Goal: Browse casually

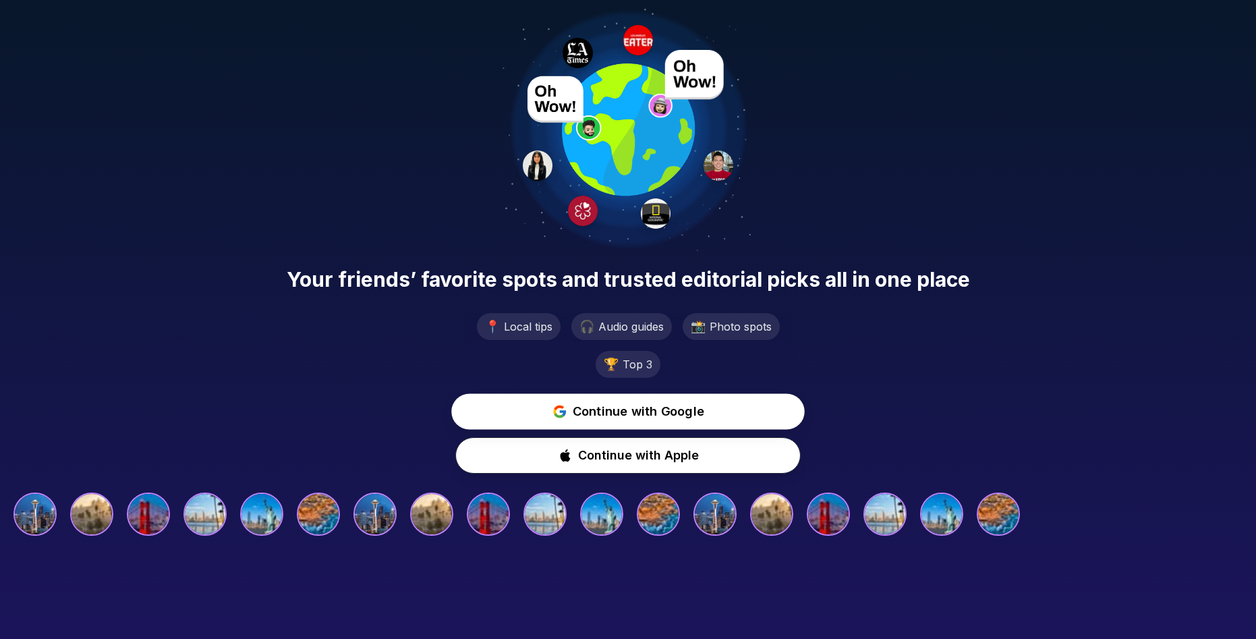
click at [611, 410] on span "Continue with Google" at bounding box center [639, 412] width 132 height 20
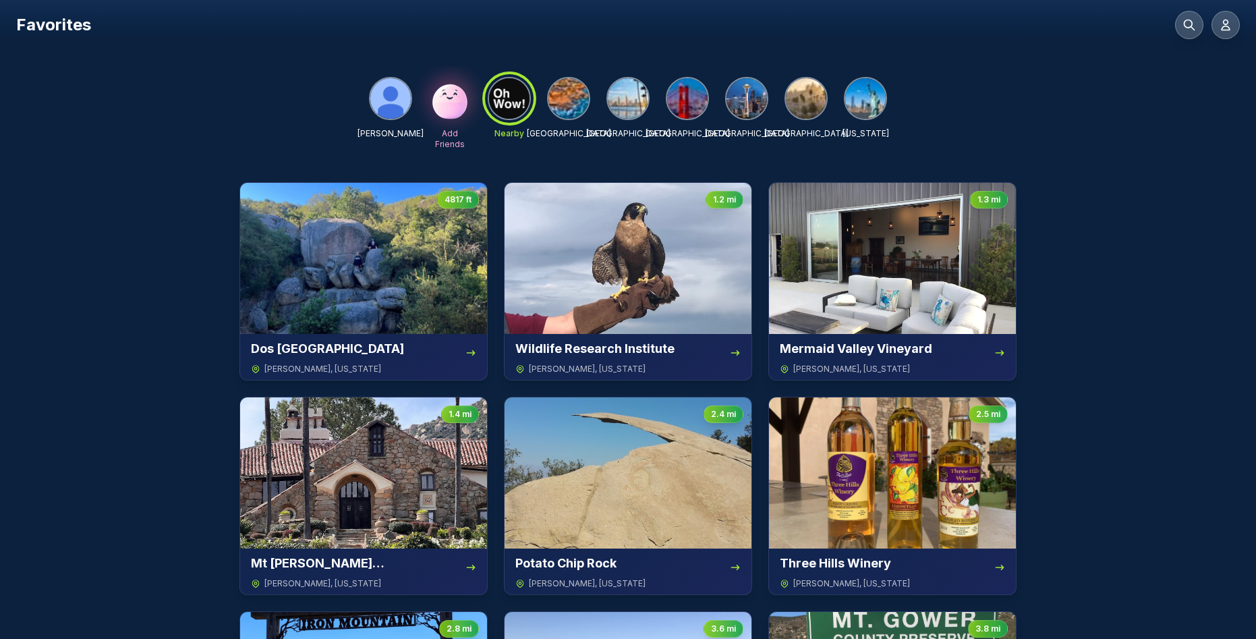
click at [569, 102] on img at bounding box center [569, 98] width 40 height 40
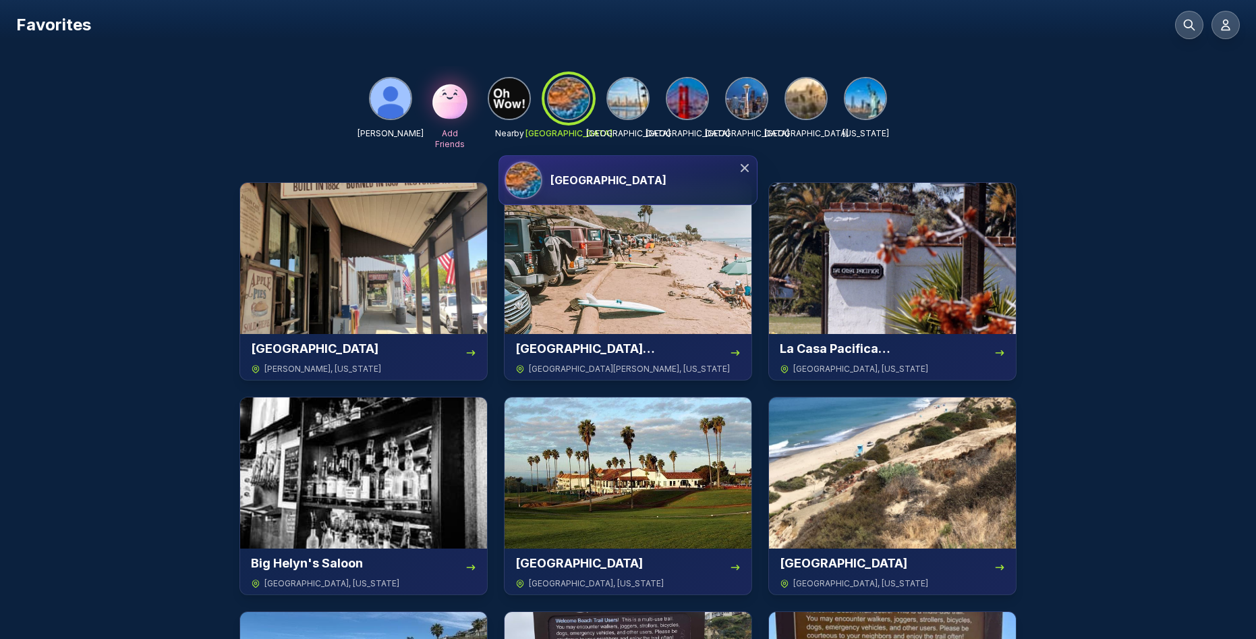
click at [507, 105] on img at bounding box center [509, 98] width 40 height 40
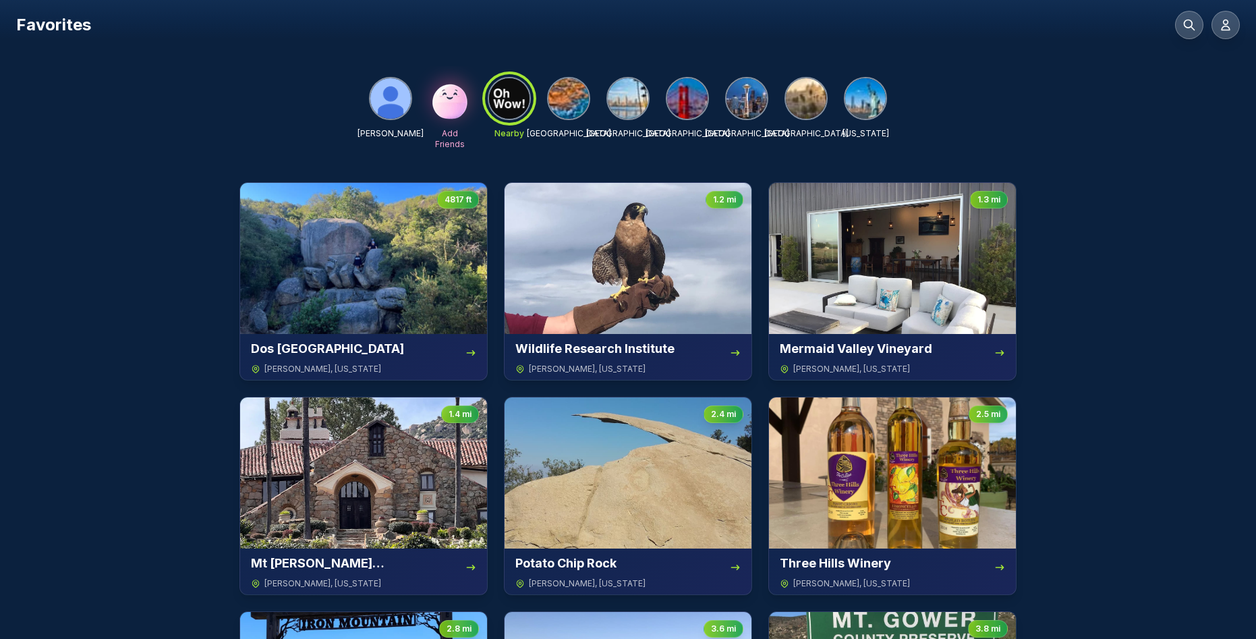
click at [623, 96] on img at bounding box center [628, 98] width 40 height 40
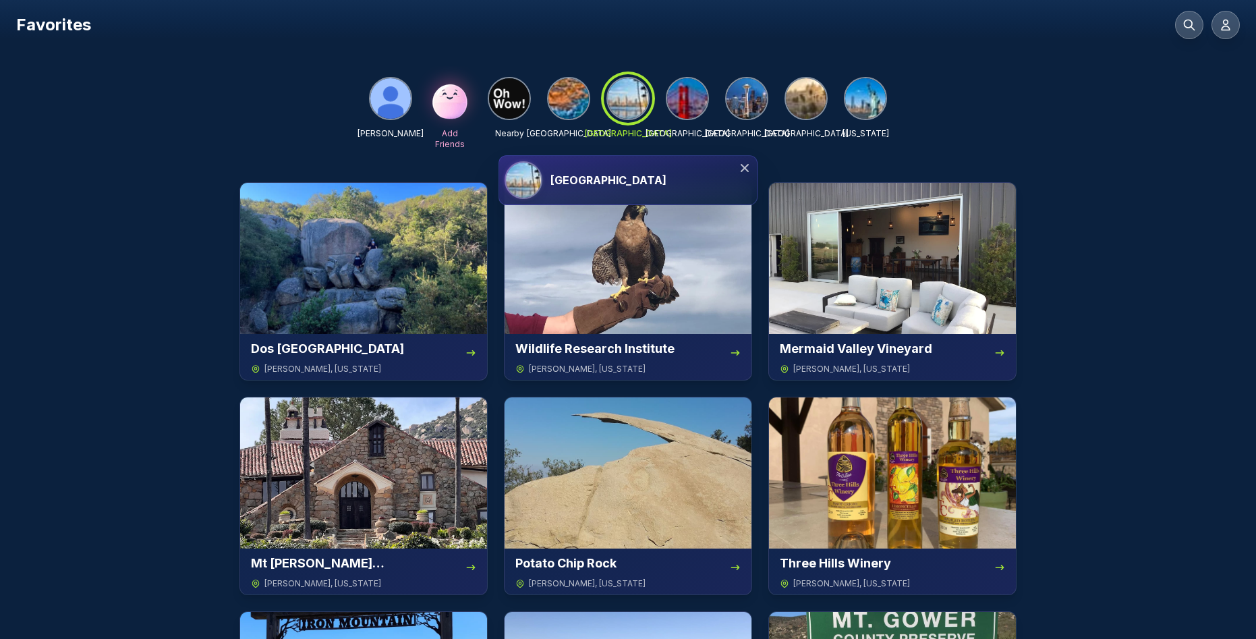
click at [390, 96] on img at bounding box center [390, 98] width 40 height 40
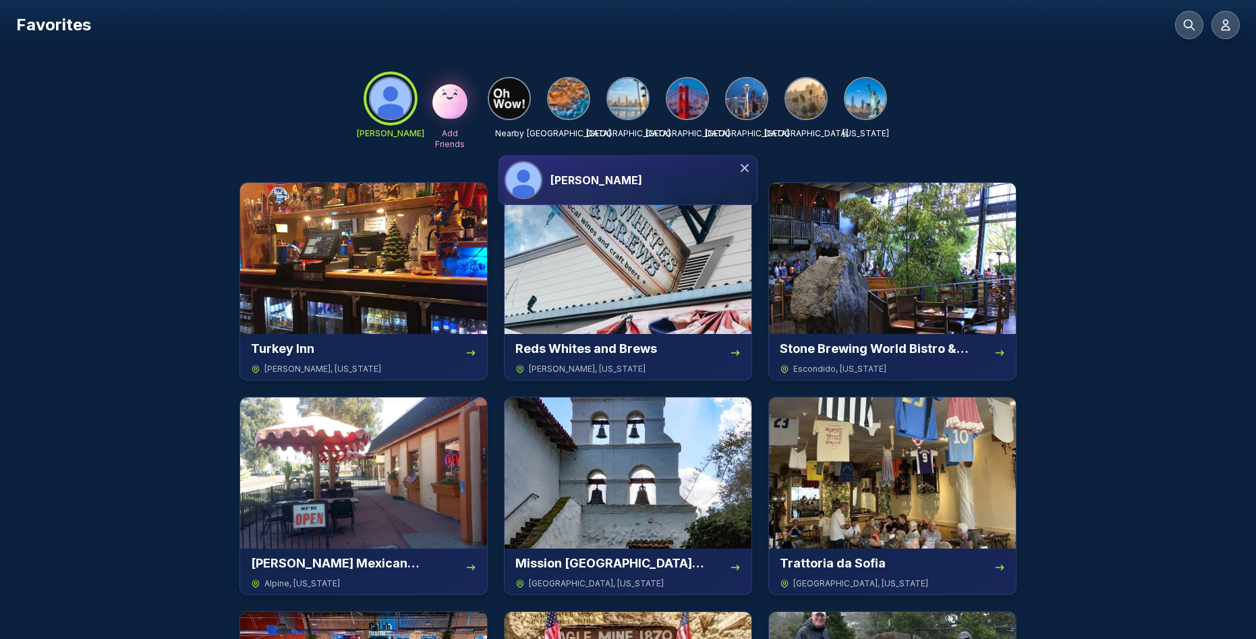
click at [389, 100] on div at bounding box center [390, 98] width 49 height 49
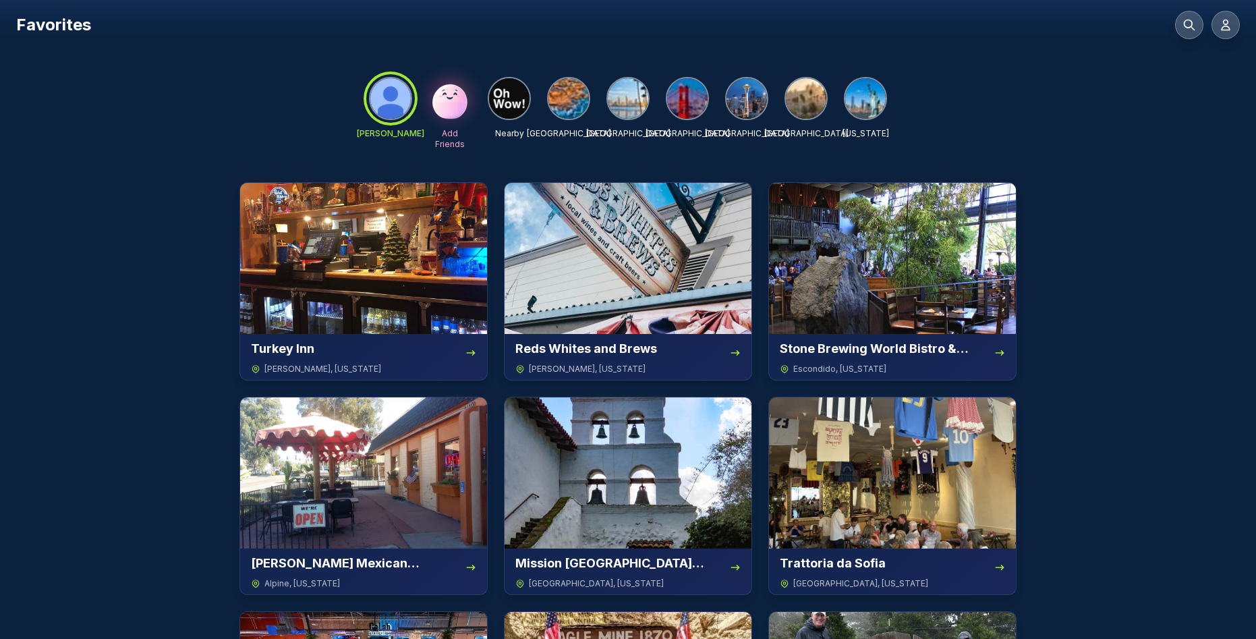
click at [511, 95] on img at bounding box center [509, 98] width 40 height 40
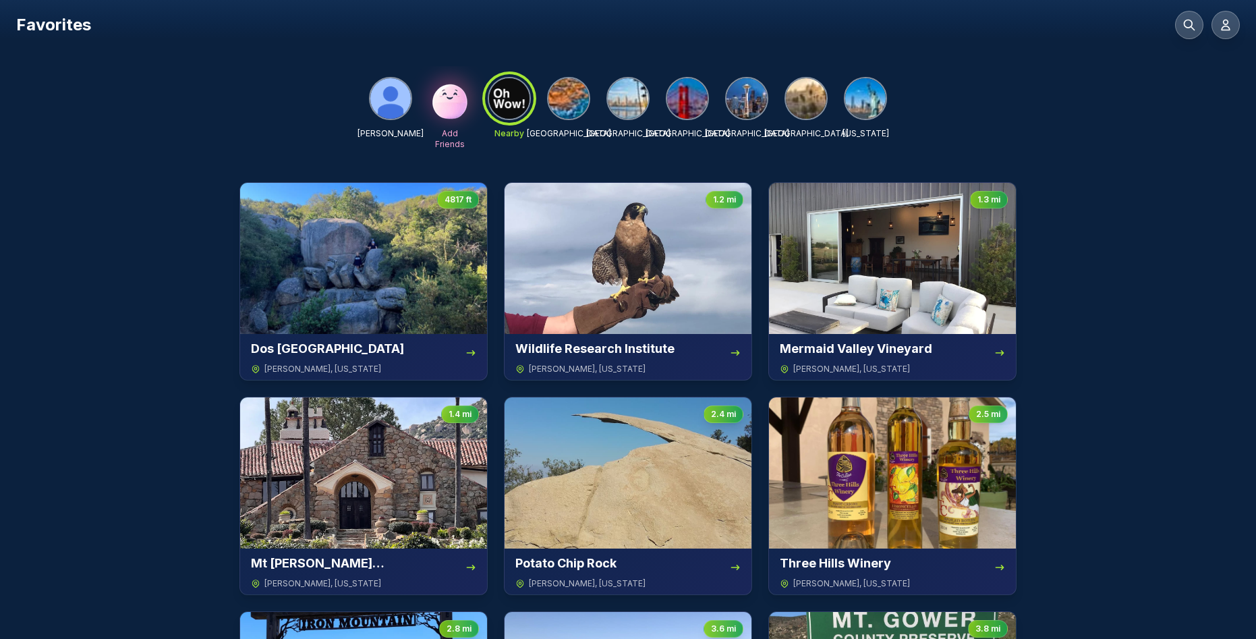
click at [566, 105] on img at bounding box center [569, 98] width 40 height 40
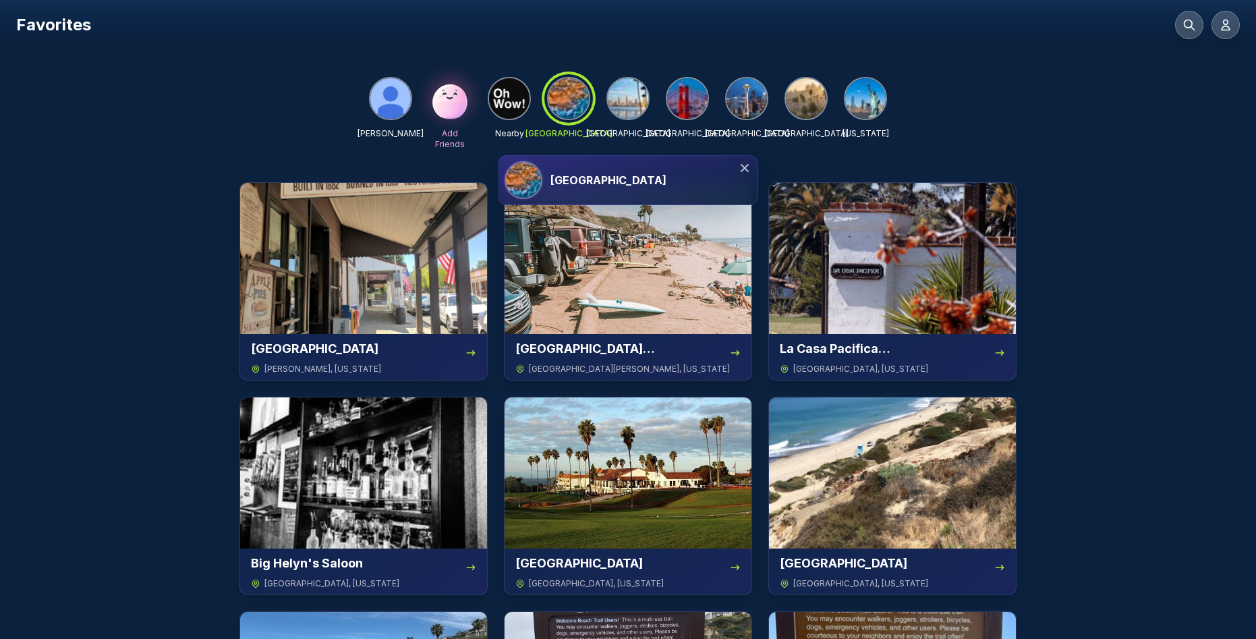
click at [629, 107] on img at bounding box center [628, 98] width 40 height 40
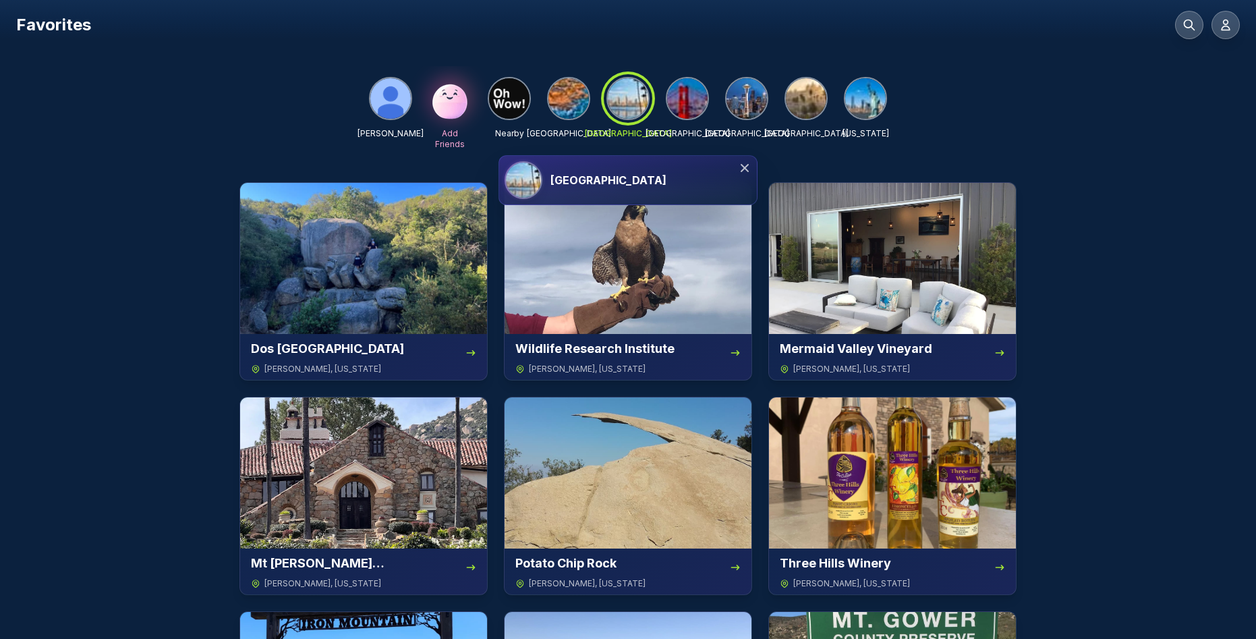
click at [688, 105] on img at bounding box center [687, 98] width 40 height 40
